Goal: Navigation & Orientation: Find specific page/section

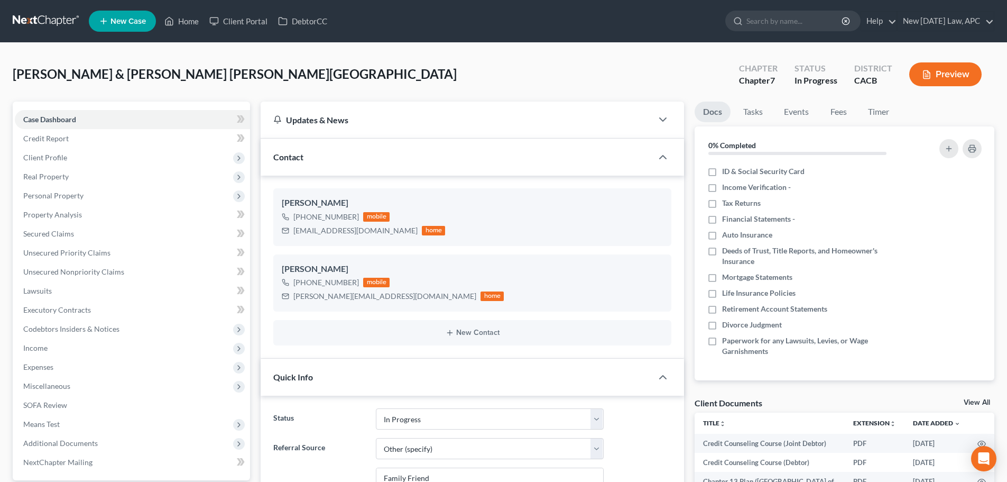
select select "5"
select select "6"
click at [34, 19] on link at bounding box center [47, 21] width 68 height 19
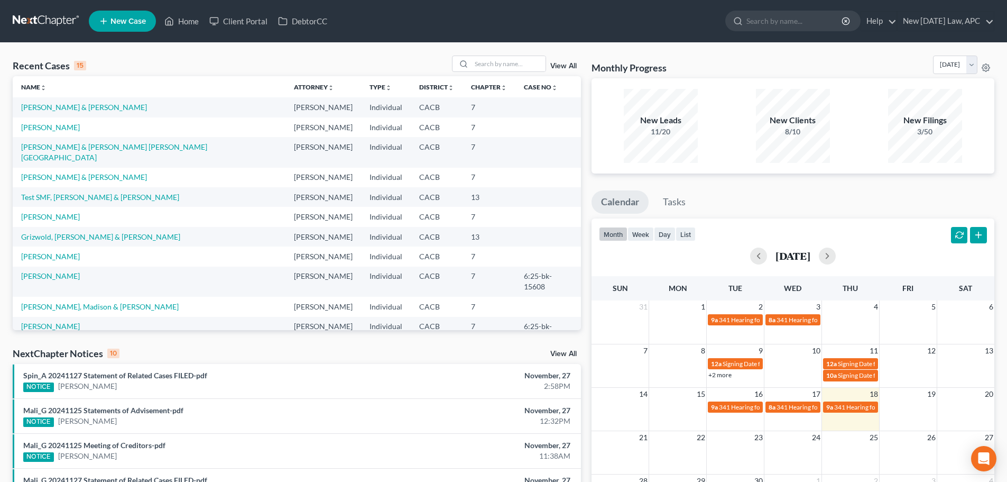
drag, startPoint x: 44, startPoint y: 15, endPoint x: 122, endPoint y: 6, distance: 77.6
click at [44, 15] on link at bounding box center [47, 21] width 68 height 19
